Goal: Transaction & Acquisition: Obtain resource

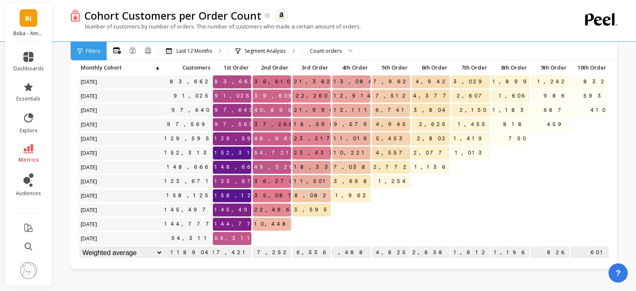
scroll to position [52, 0]
click at [33, 151] on icon at bounding box center [28, 148] width 10 height 9
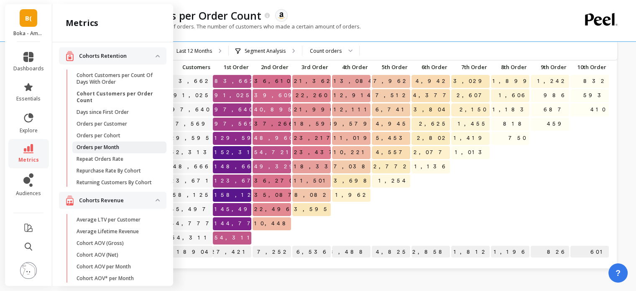
scroll to position [0, 0]
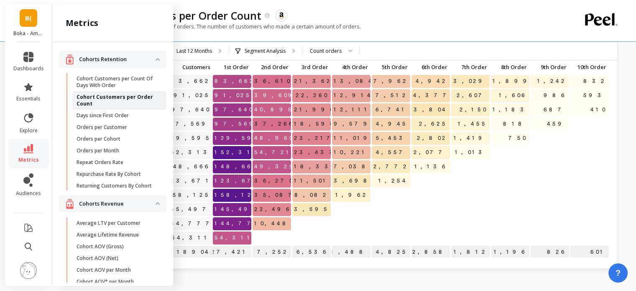
click at [127, 100] on p "Cohort Customers per Order Count" at bounding box center [117, 100] width 80 height 13
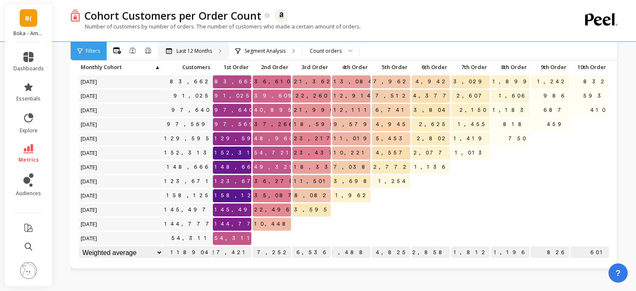
click at [204, 48] on p "Last 12 Months" at bounding box center [195, 51] width 36 height 7
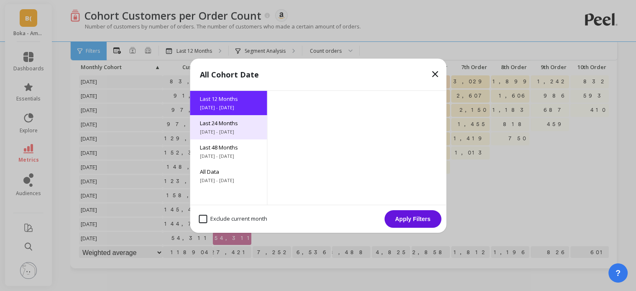
click at [228, 133] on span "[DATE] - [DATE]" at bounding box center [228, 131] width 57 height 7
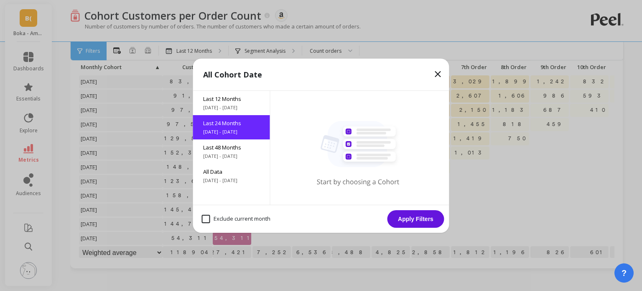
click at [413, 223] on button "Apply Filters" at bounding box center [416, 219] width 57 height 18
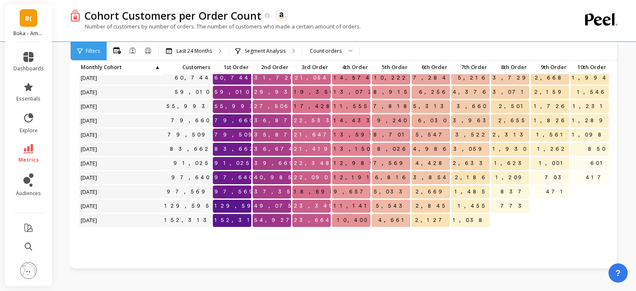
scroll to position [30, 0]
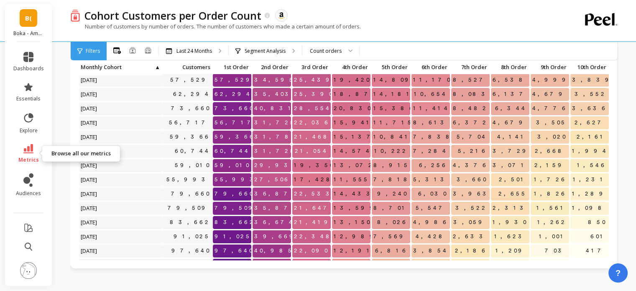
click at [28, 150] on icon at bounding box center [28, 148] width 10 height 9
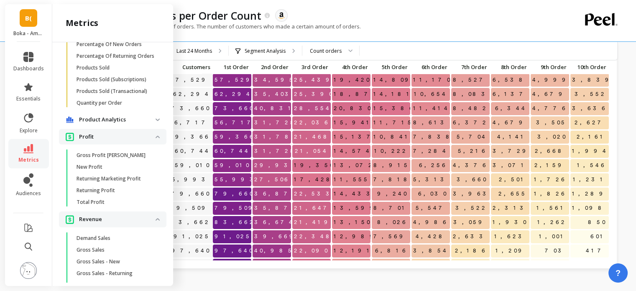
scroll to position [693, 0]
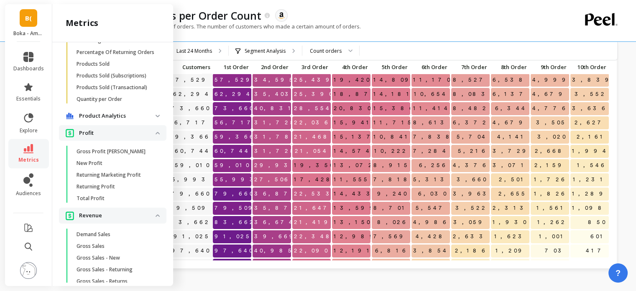
click at [147, 120] on p "Product Analytics" at bounding box center [117, 116] width 77 height 8
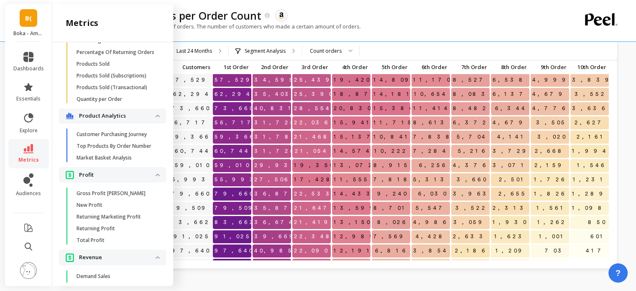
click at [147, 120] on p "Product Analytics" at bounding box center [117, 116] width 77 height 8
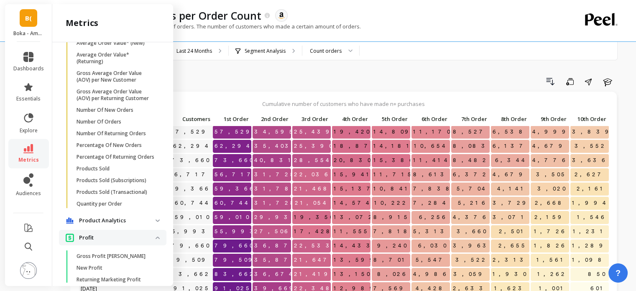
scroll to position [588, 0]
click at [110, 171] on span "Products Sold" at bounding box center [117, 168] width 80 height 7
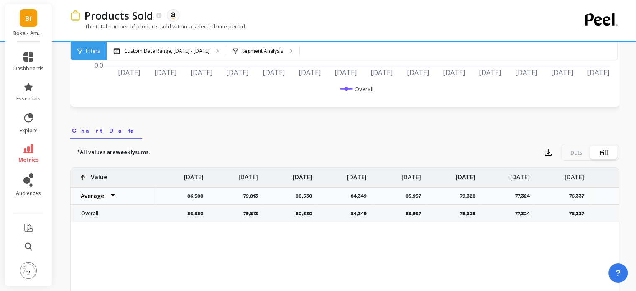
scroll to position [182, 0]
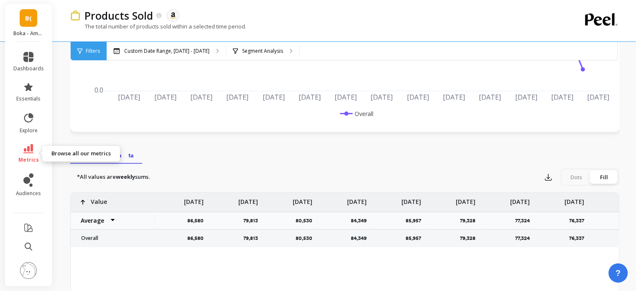
click at [28, 146] on icon at bounding box center [28, 148] width 10 height 9
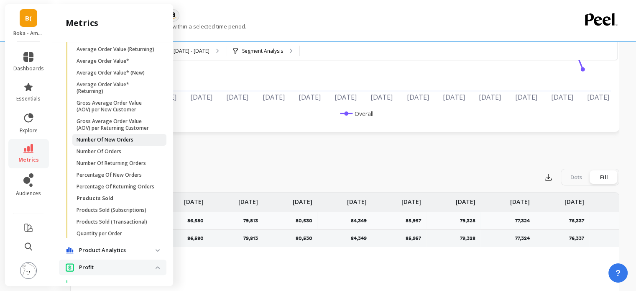
scroll to position [588, 0]
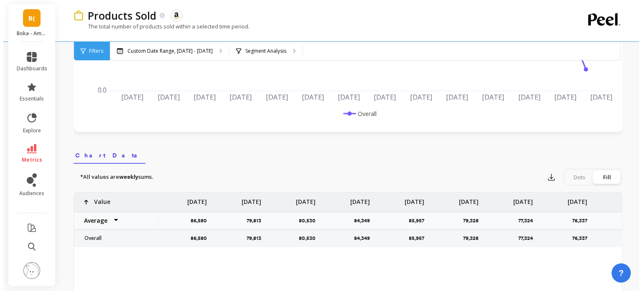
scroll to position [0, 0]
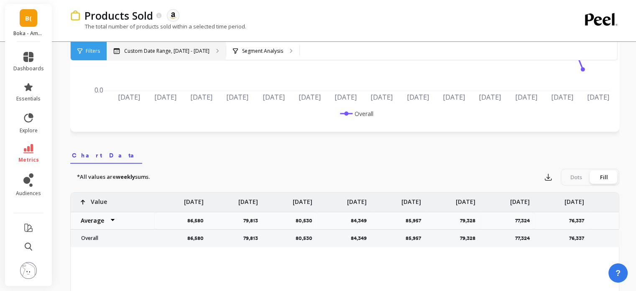
click at [203, 49] on p "Custom Date Range, [DATE] - [DATE]" at bounding box center [166, 51] width 85 height 7
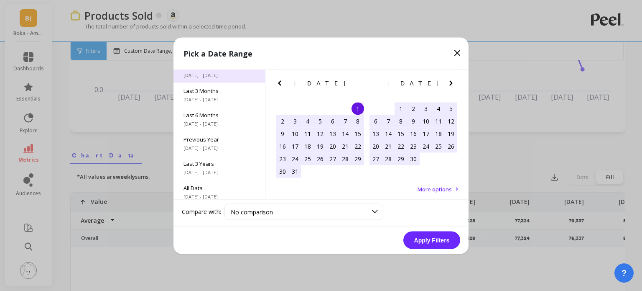
scroll to position [113, 0]
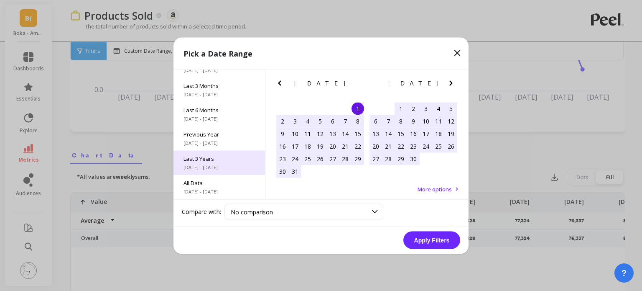
click at [210, 171] on div "Last 3 Years 9/1/2022 - 8/31/2025" at bounding box center [220, 162] width 92 height 24
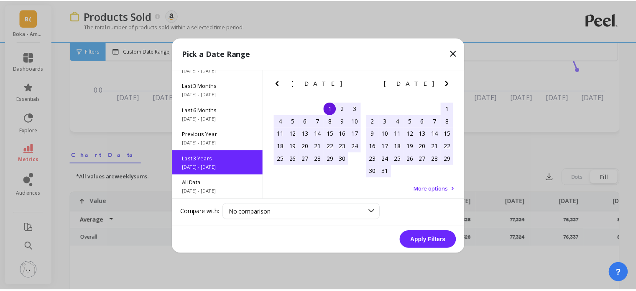
scroll to position [0, 0]
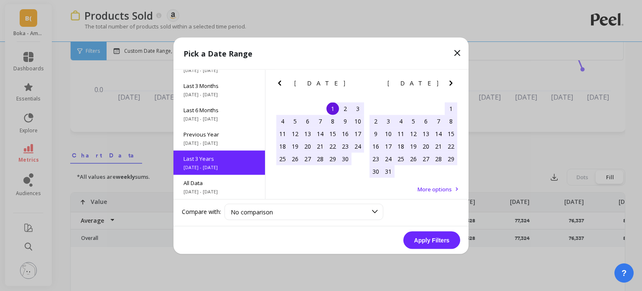
click at [430, 238] on button "Apply Filters" at bounding box center [432, 240] width 57 height 18
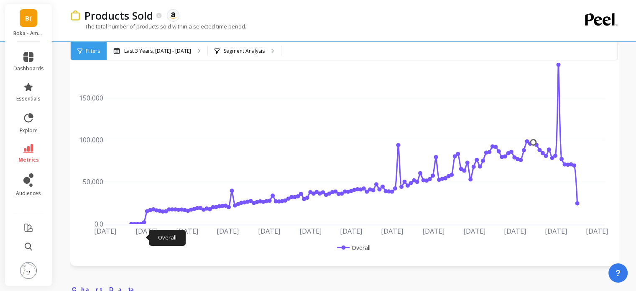
scroll to position [52, 0]
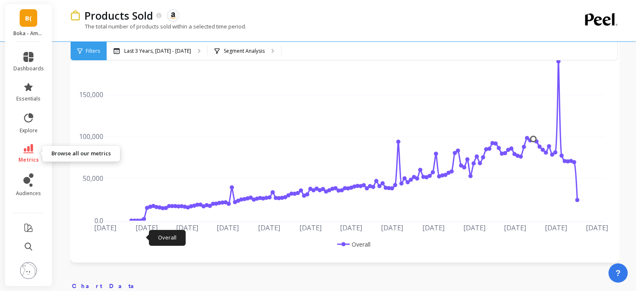
click at [34, 148] on link "metrics" at bounding box center [28, 153] width 31 height 19
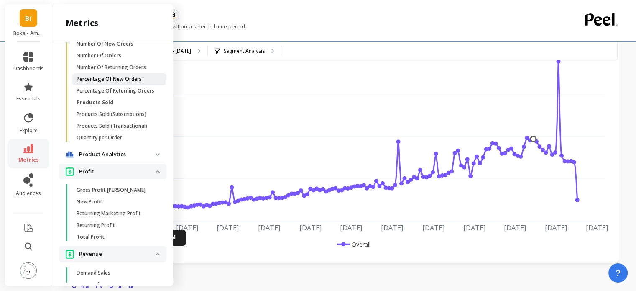
scroll to position [655, 0]
click at [111, 143] on link "Quantity per Order" at bounding box center [119, 137] width 94 height 12
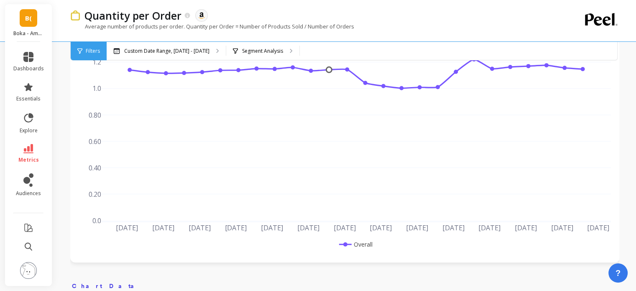
click at [37, 142] on li "metrics" at bounding box center [28, 153] width 41 height 29
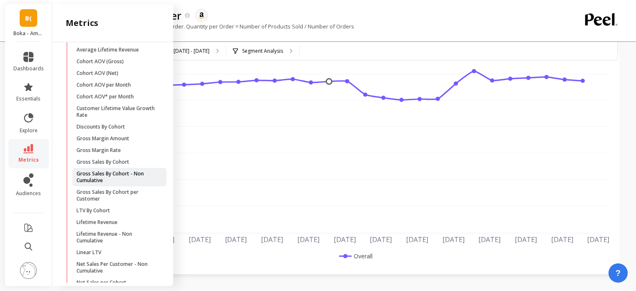
scroll to position [178, 0]
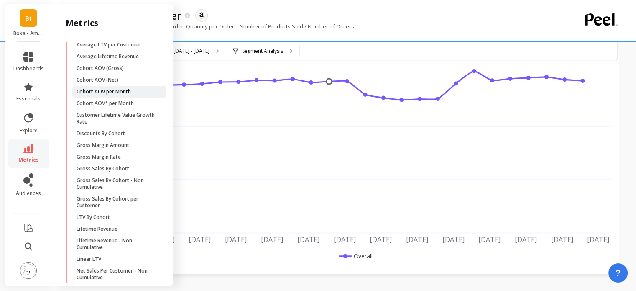
click at [112, 97] on link "Cohort AOV per Month" at bounding box center [119, 92] width 94 height 12
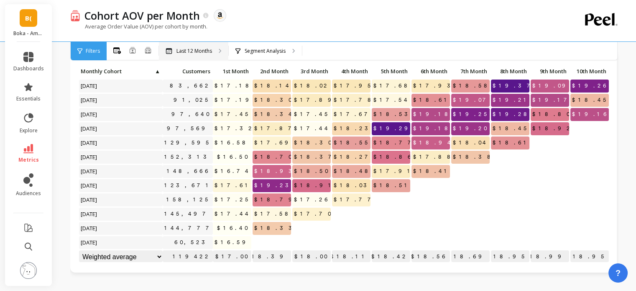
click at [204, 49] on p "Last 12 Months" at bounding box center [195, 51] width 36 height 7
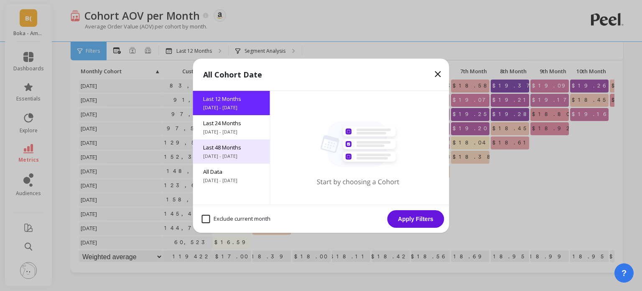
click at [229, 155] on span "[DATE] - [DATE]" at bounding box center [231, 156] width 57 height 7
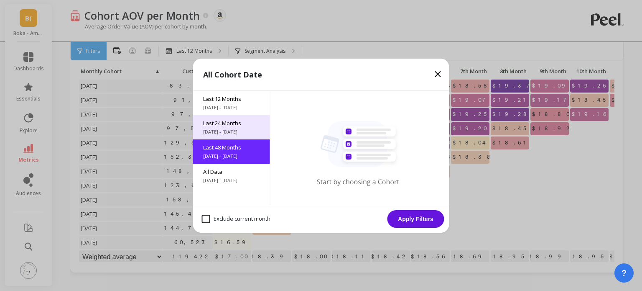
click at [240, 125] on span "Last 24 Months" at bounding box center [231, 123] width 57 height 8
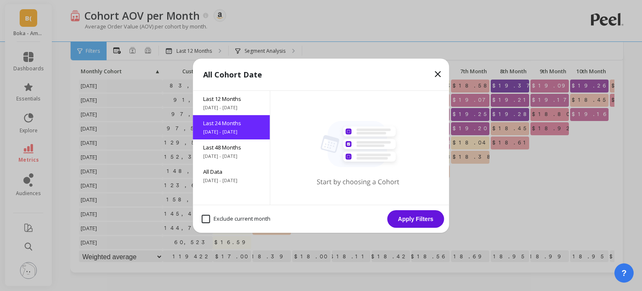
click at [417, 215] on button "Apply Filters" at bounding box center [416, 219] width 57 height 18
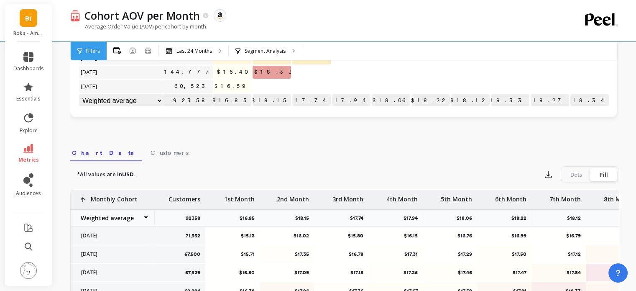
scroll to position [194, 0]
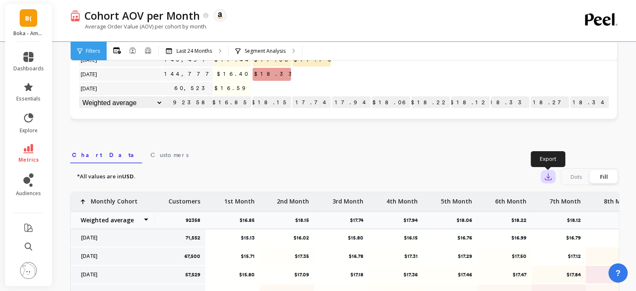
click at [545, 177] on icon "button" at bounding box center [548, 176] width 8 height 8
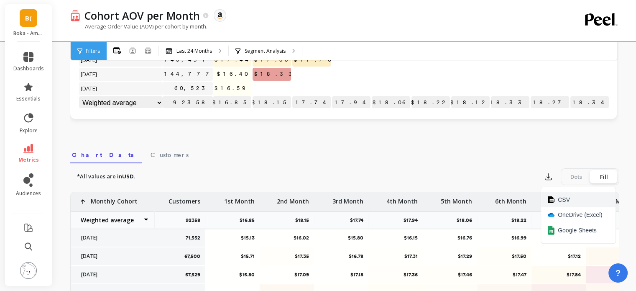
click at [571, 195] on button "CSV" at bounding box center [578, 199] width 74 height 15
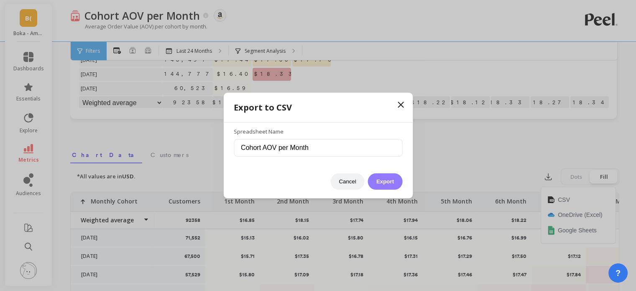
click at [395, 179] on button "Export" at bounding box center [385, 181] width 34 height 16
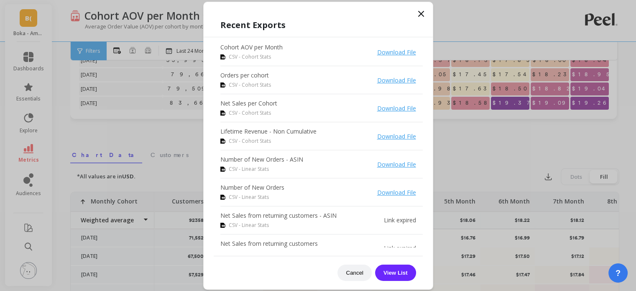
scroll to position [0, 3]
click at [427, 8] on div "Recent Exports Cohort AOV per Month CSV - Cohort Stats Download File Orders per…" at bounding box center [318, 146] width 230 height 288
click at [418, 13] on icon at bounding box center [421, 14] width 10 height 10
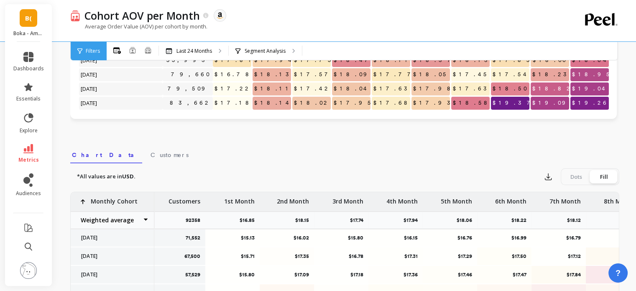
click at [31, 26] on link "B(" at bounding box center [29, 18] width 18 height 18
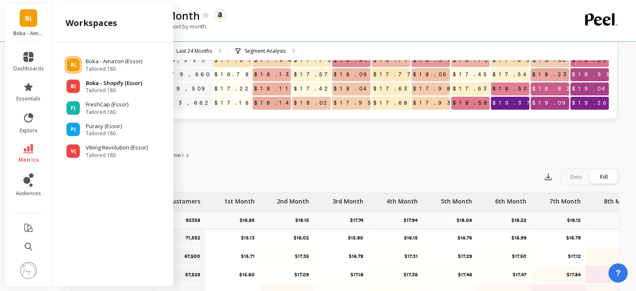
click at [106, 90] on span "Tailored 180" at bounding box center [114, 90] width 56 height 7
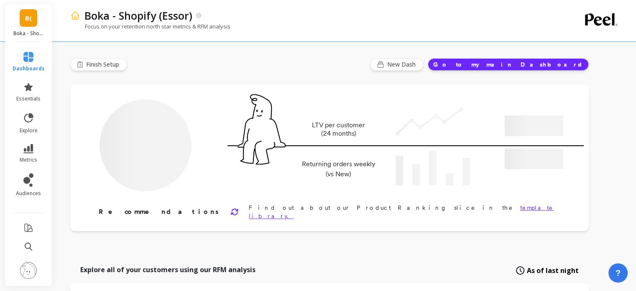
type input "Champions"
type input "32278"
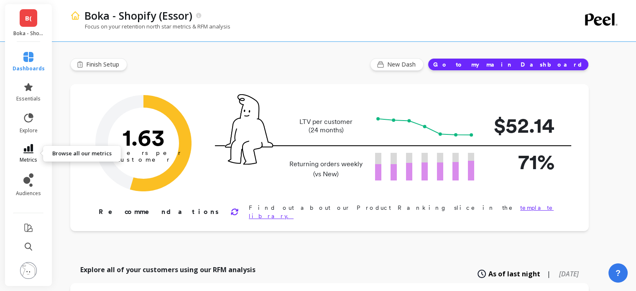
click at [26, 154] on link "metrics" at bounding box center [29, 153] width 32 height 19
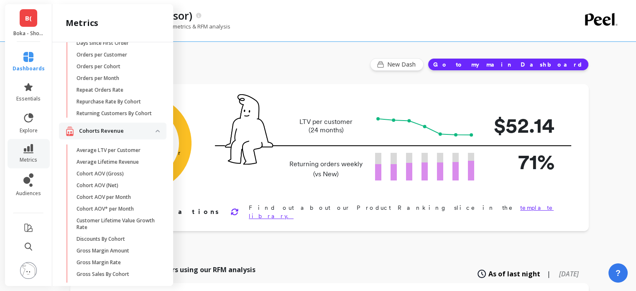
scroll to position [90, 0]
click at [129, 200] on p "Cohort AOV per Month" at bounding box center [104, 196] width 54 height 7
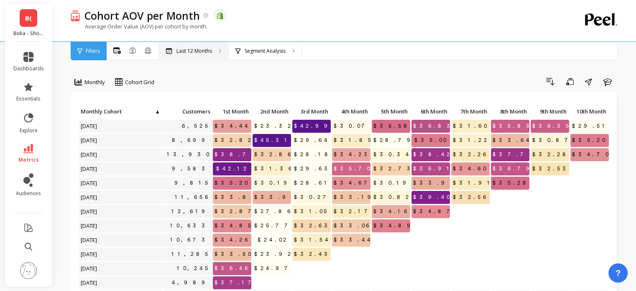
click at [202, 44] on div "Last 12 Months" at bounding box center [193, 51] width 69 height 18
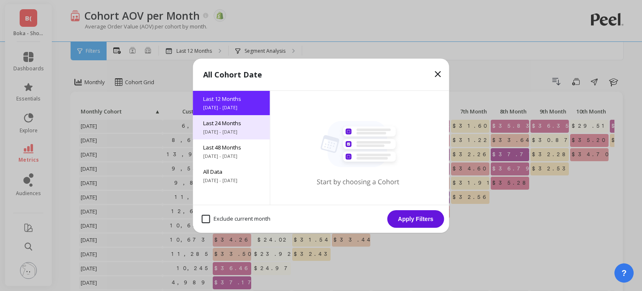
click at [232, 135] on span "[DATE] - [DATE]" at bounding box center [231, 131] width 57 height 7
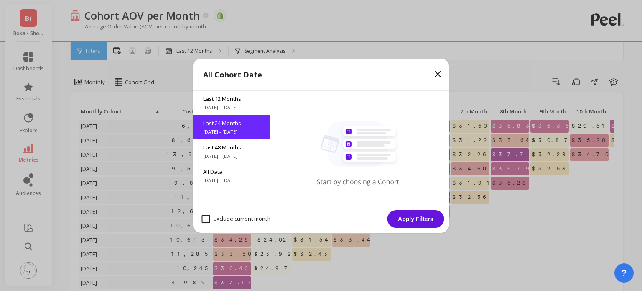
click at [414, 222] on button "Apply Filters" at bounding box center [416, 219] width 57 height 18
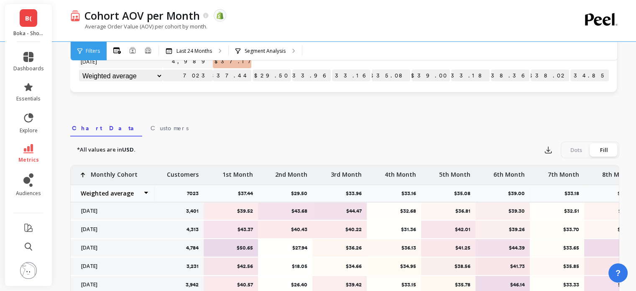
scroll to position [207, 0]
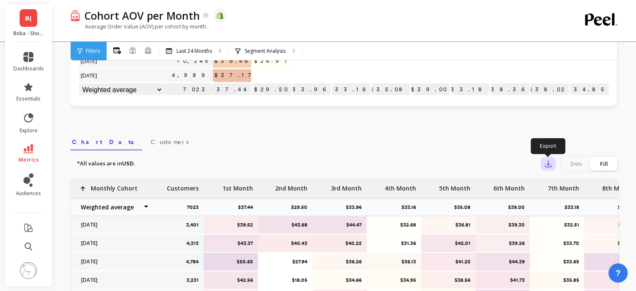
click at [554, 164] on button "button" at bounding box center [548, 163] width 15 height 13
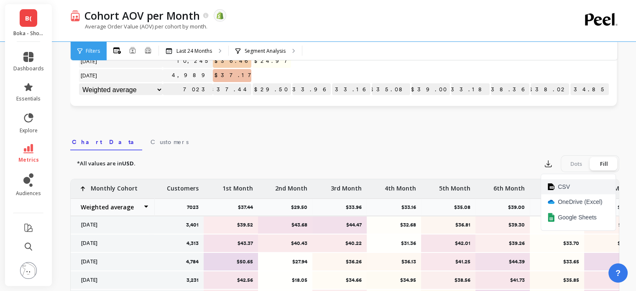
click at [575, 181] on button "CSV" at bounding box center [578, 186] width 74 height 15
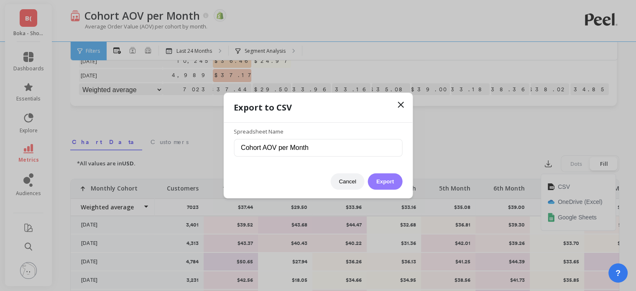
click at [379, 177] on button "Export" at bounding box center [385, 181] width 34 height 16
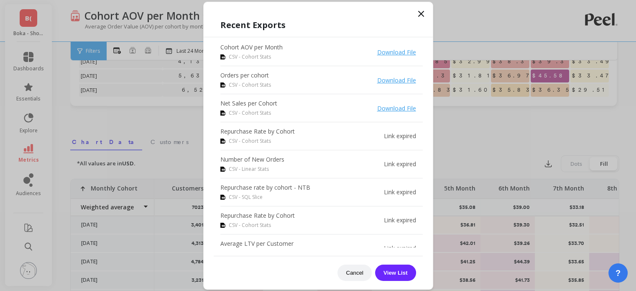
scroll to position [0, 5]
click at [420, 15] on icon at bounding box center [421, 13] width 5 height 5
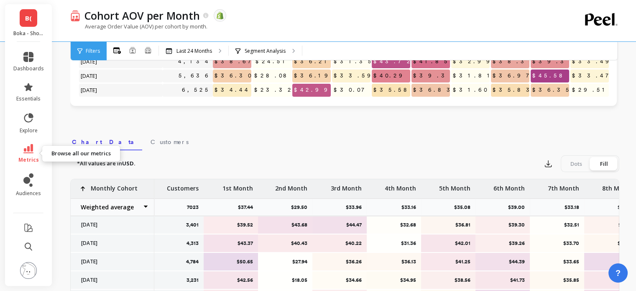
click at [34, 150] on link "metrics" at bounding box center [28, 153] width 31 height 19
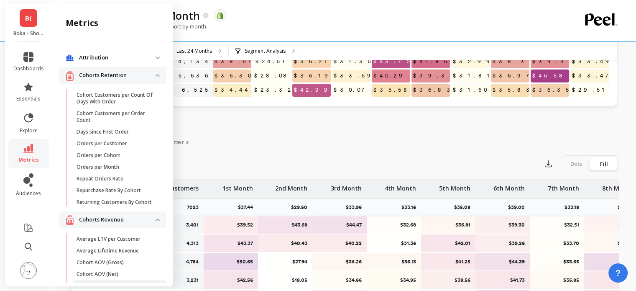
scroll to position [0, 0]
drag, startPoint x: 124, startPoint y: 120, endPoint x: 152, endPoint y: 121, distance: 28.4
click at [124, 120] on p "Cohort Customers per Order Count" at bounding box center [117, 116] width 80 height 13
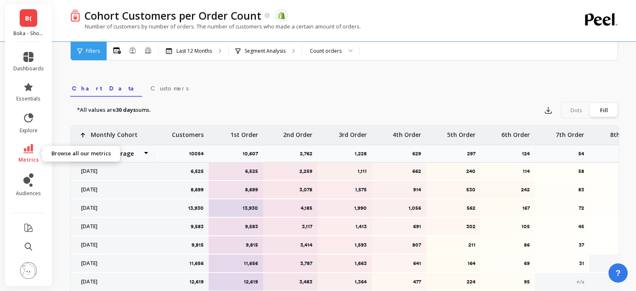
click at [29, 145] on icon at bounding box center [28, 148] width 10 height 9
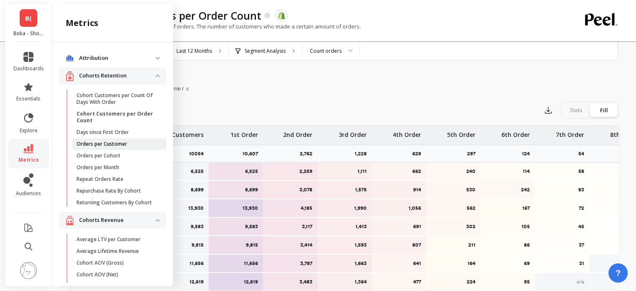
click at [135, 143] on span "Orders per Customer" at bounding box center [117, 144] width 80 height 7
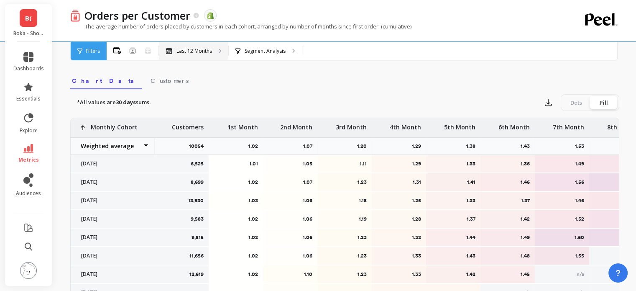
click at [225, 46] on div "Last 12 Months" at bounding box center [193, 51] width 69 height 18
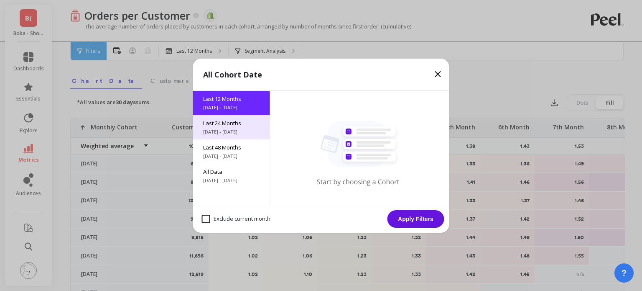
click at [228, 125] on span "Last 24 Months" at bounding box center [231, 123] width 57 height 8
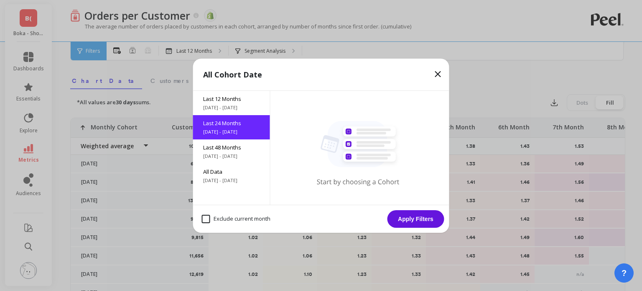
click at [413, 225] on button "Apply Filters" at bounding box center [416, 219] width 57 height 18
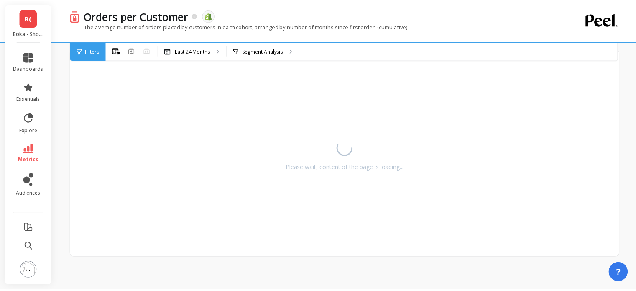
scroll to position [182, 0]
click at [34, 23] on link "B(" at bounding box center [29, 18] width 18 height 18
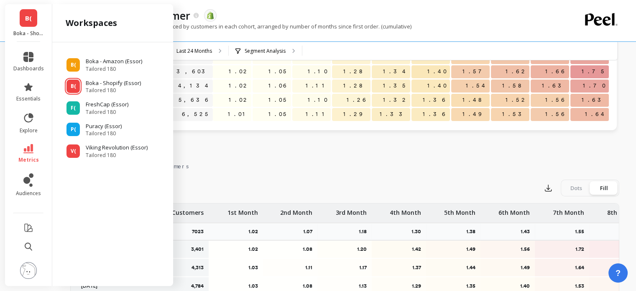
scroll to position [262, 0]
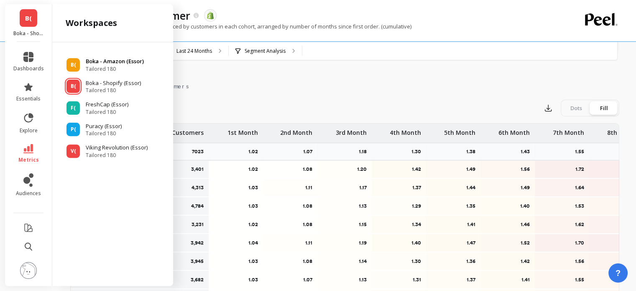
click at [102, 66] on span "Tailored 180" at bounding box center [115, 69] width 58 height 7
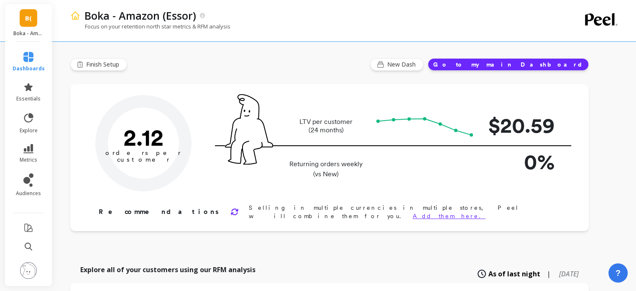
type input "Champions"
type input "240930"
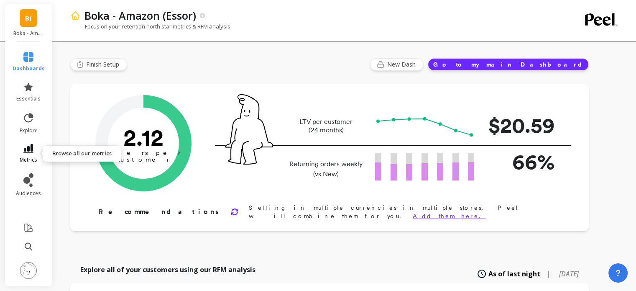
click at [29, 147] on icon at bounding box center [28, 148] width 10 height 9
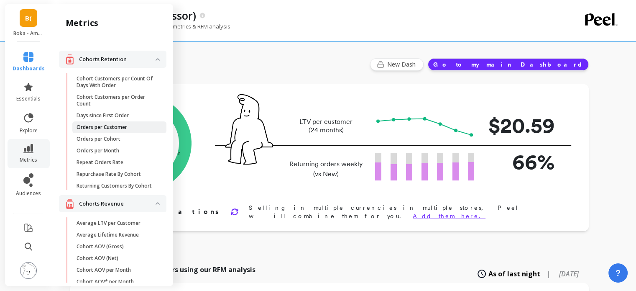
click at [120, 131] on link "Orders per Customer" at bounding box center [119, 127] width 94 height 12
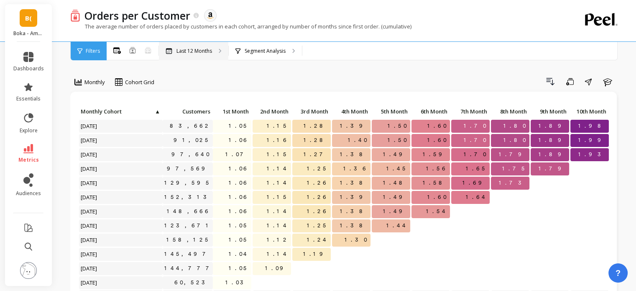
click at [202, 52] on p "Last 12 Months" at bounding box center [195, 51] width 36 height 7
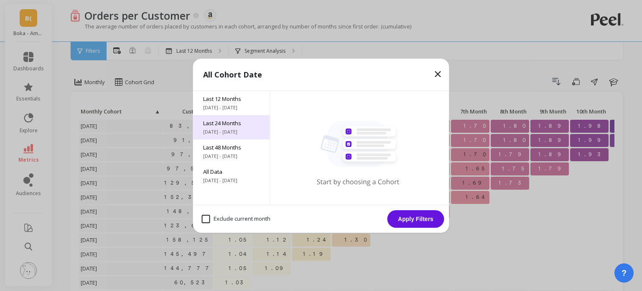
click at [246, 129] on span "[DATE] - [DATE]" at bounding box center [231, 131] width 57 height 7
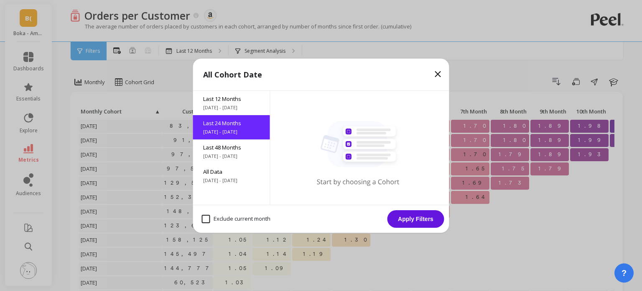
click at [410, 222] on button "Apply Filters" at bounding box center [416, 219] width 57 height 18
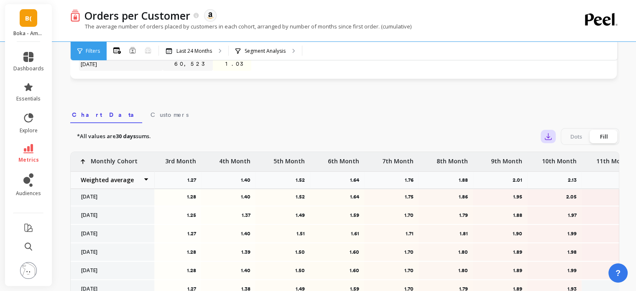
scroll to position [166, 278]
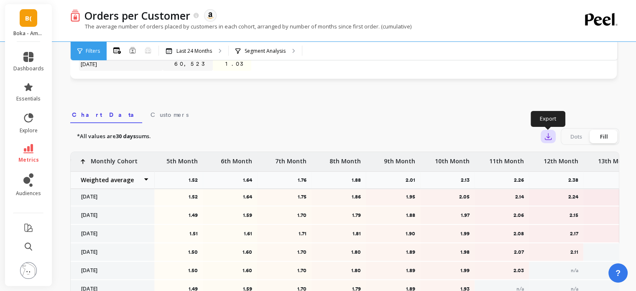
click at [546, 138] on icon "button" at bounding box center [548, 136] width 8 height 8
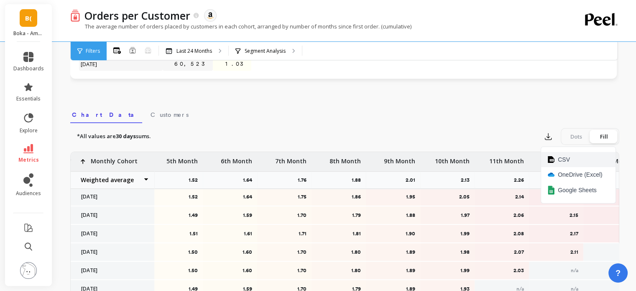
click at [567, 159] on span "CSV" at bounding box center [564, 159] width 12 height 8
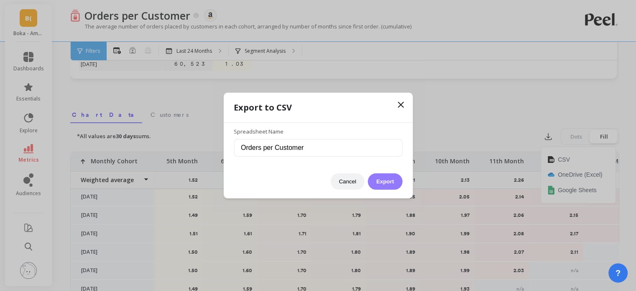
click at [381, 183] on button "Export" at bounding box center [385, 181] width 34 height 16
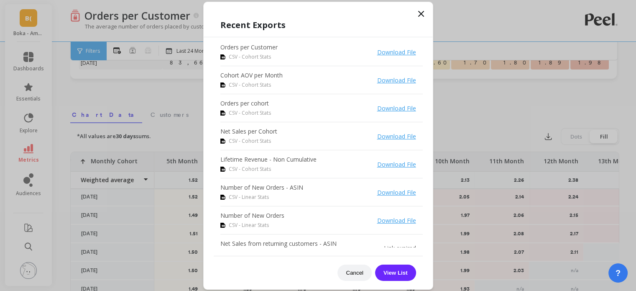
click at [423, 16] on icon at bounding box center [421, 13] width 5 height 5
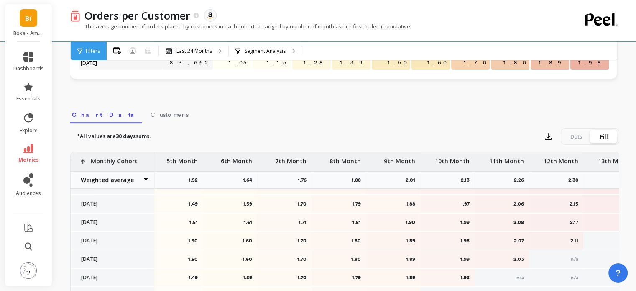
scroll to position [178, 278]
click at [286, 234] on div "1.70" at bounding box center [284, 240] width 54 height 18
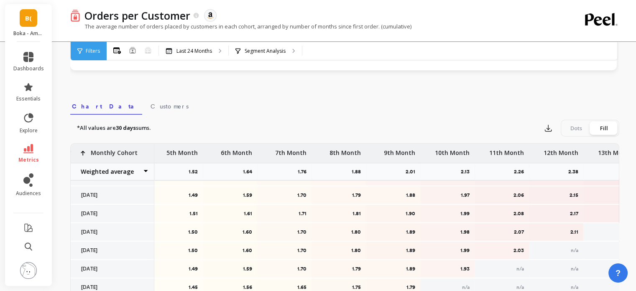
scroll to position [246, 0]
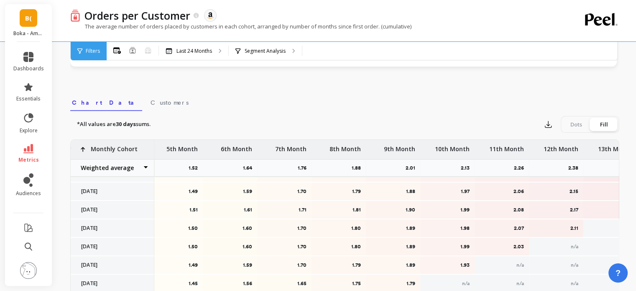
click at [29, 18] on span "B(" at bounding box center [28, 18] width 7 height 10
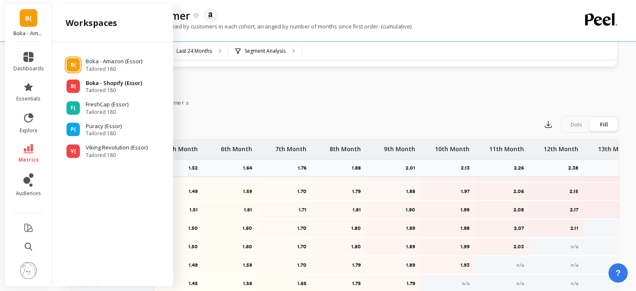
click at [117, 87] on span "Tailored 180" at bounding box center [114, 90] width 56 height 7
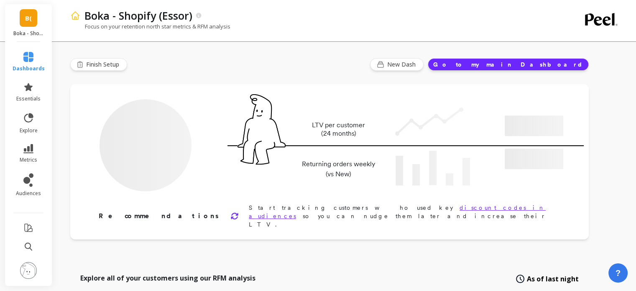
type input "Champions"
type input "32278"
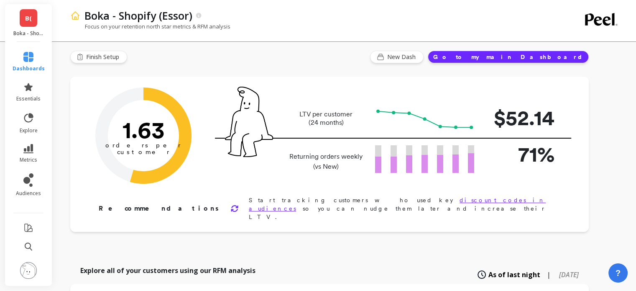
scroll to position [5, 0]
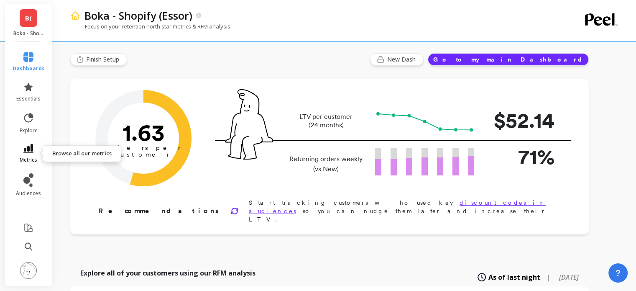
click at [22, 151] on link "metrics" at bounding box center [29, 153] width 32 height 19
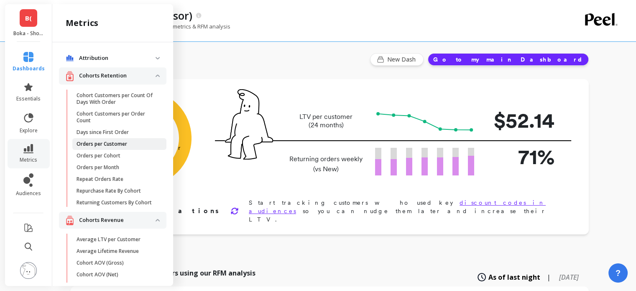
click at [100, 145] on p "Orders per Customer" at bounding box center [102, 144] width 51 height 7
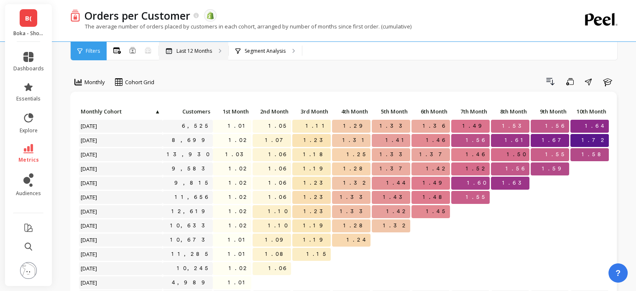
click at [197, 54] on p "Last 12 Months" at bounding box center [195, 51] width 36 height 7
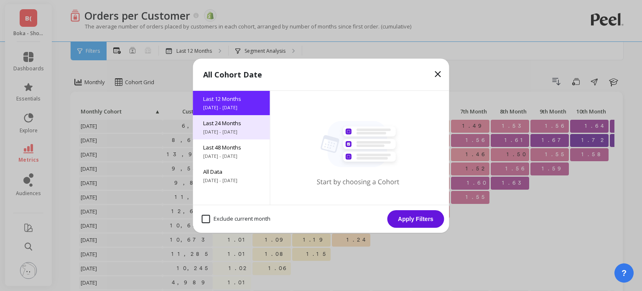
click at [226, 132] on span "[DATE] - [DATE]" at bounding box center [231, 131] width 57 height 7
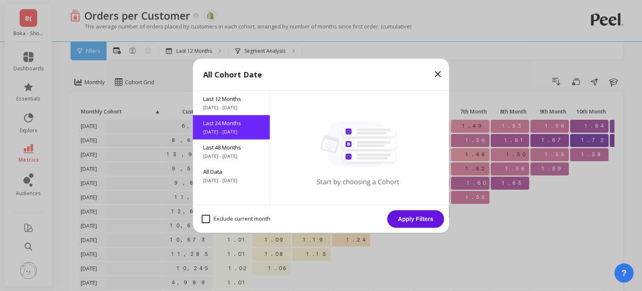
click at [428, 222] on button "Apply Filters" at bounding box center [416, 219] width 57 height 18
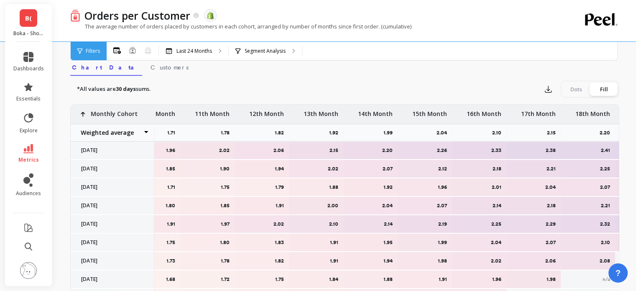
scroll to position [280, 0]
click at [547, 88] on icon "button" at bounding box center [548, 90] width 8 height 8
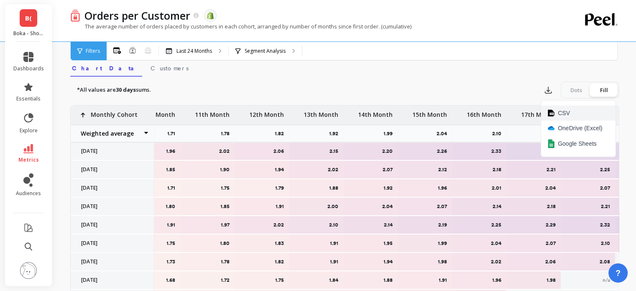
click at [576, 110] on button "CSV" at bounding box center [578, 112] width 74 height 15
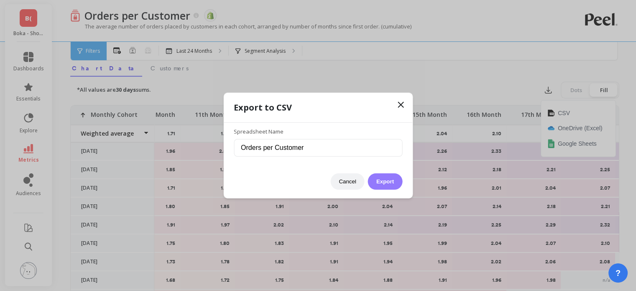
click at [386, 179] on button "Export" at bounding box center [385, 181] width 34 height 16
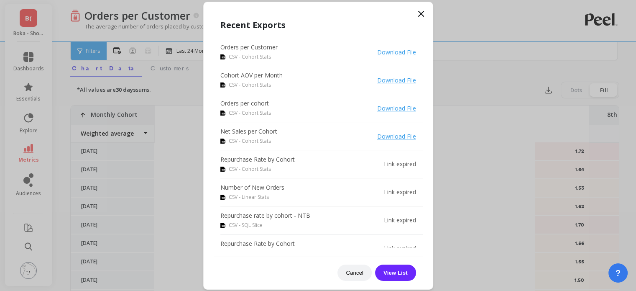
scroll to position [0, 572]
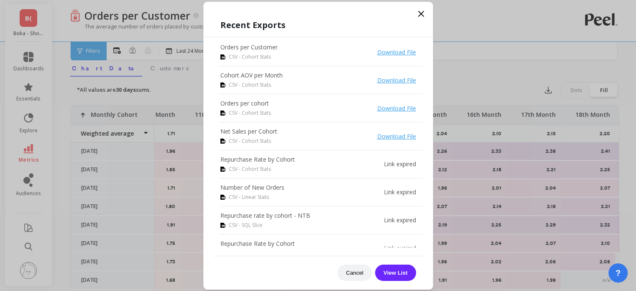
click at [416, 17] on icon at bounding box center [421, 14] width 10 height 10
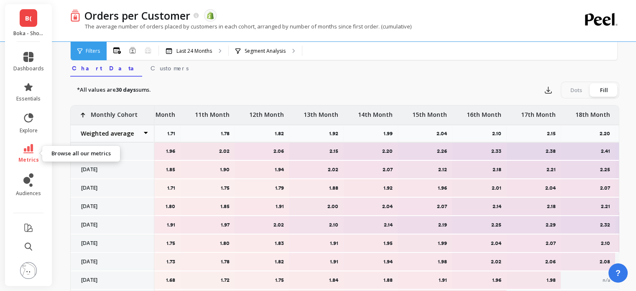
click at [28, 151] on icon at bounding box center [28, 148] width 10 height 9
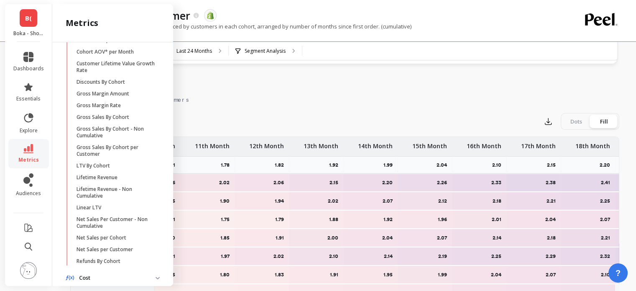
scroll to position [247, 0]
click at [102, 168] on p "LTV By Cohort" at bounding box center [93, 164] width 33 height 7
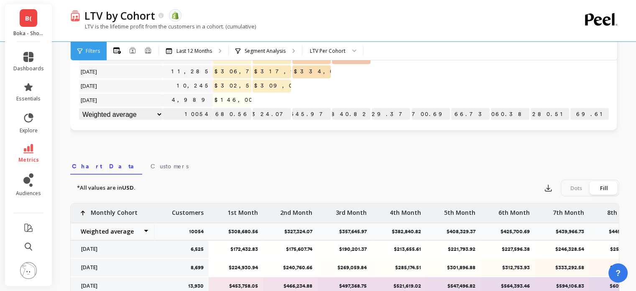
scroll to position [249, 0]
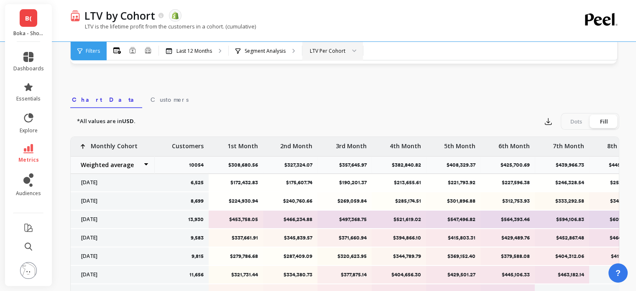
click at [345, 47] on div "LTV Per Cohort" at bounding box center [327, 51] width 37 height 8
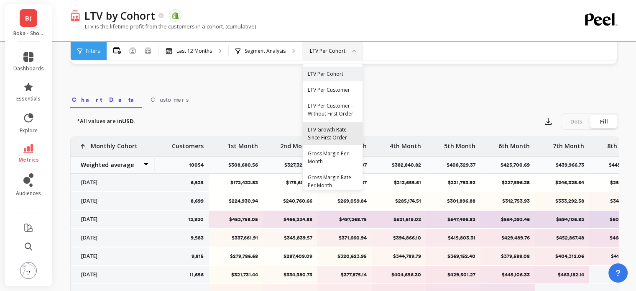
scroll to position [0, 0]
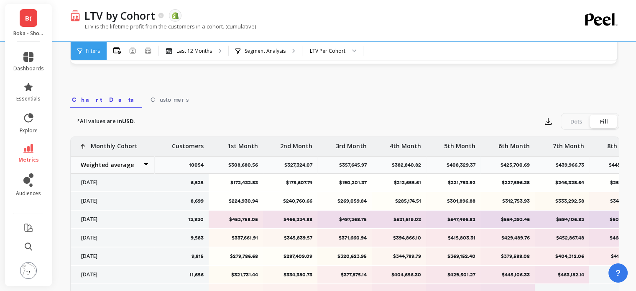
click at [390, 102] on nav "Chart Data Customers" at bounding box center [344, 98] width 549 height 19
click at [27, 152] on icon at bounding box center [28, 148] width 10 height 9
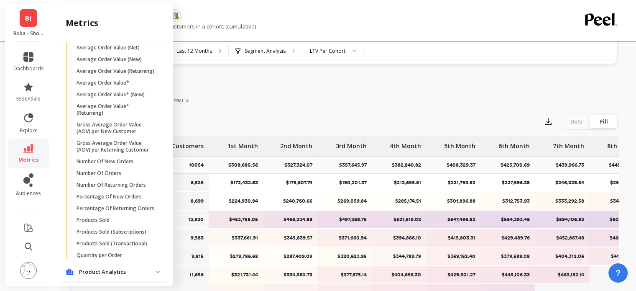
scroll to position [695, 0]
drag, startPoint x: 98, startPoint y: 247, endPoint x: 142, endPoint y: 139, distance: 116.3
click at [98, 223] on p "Products Sold" at bounding box center [93, 219] width 33 height 7
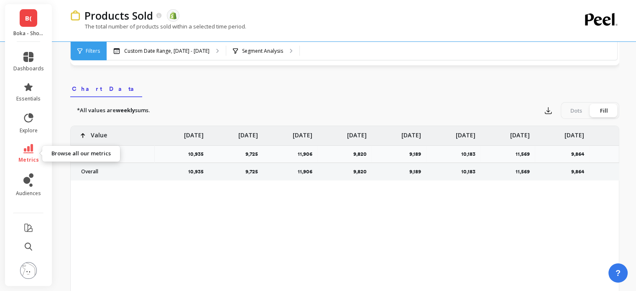
click at [36, 154] on link "metrics" at bounding box center [28, 153] width 31 height 19
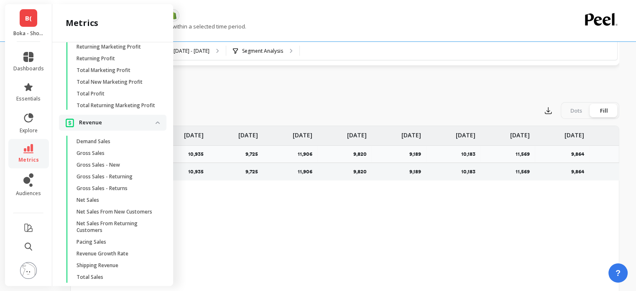
scroll to position [1003, 0]
